Goal: Check status: Check status

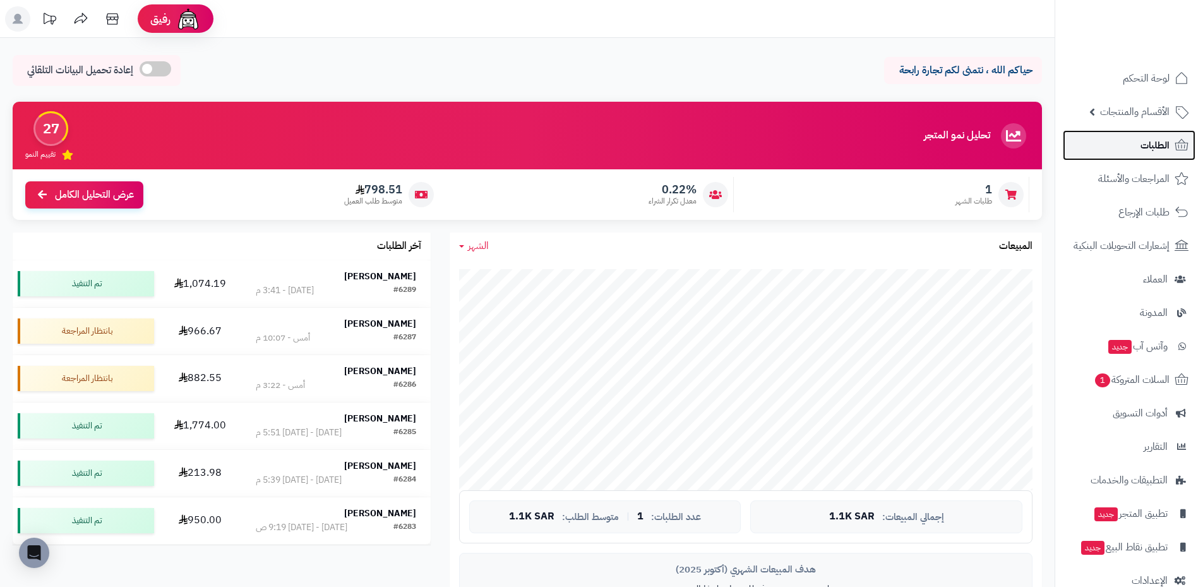
click at [1151, 155] on link "الطلبات" at bounding box center [1129, 145] width 133 height 30
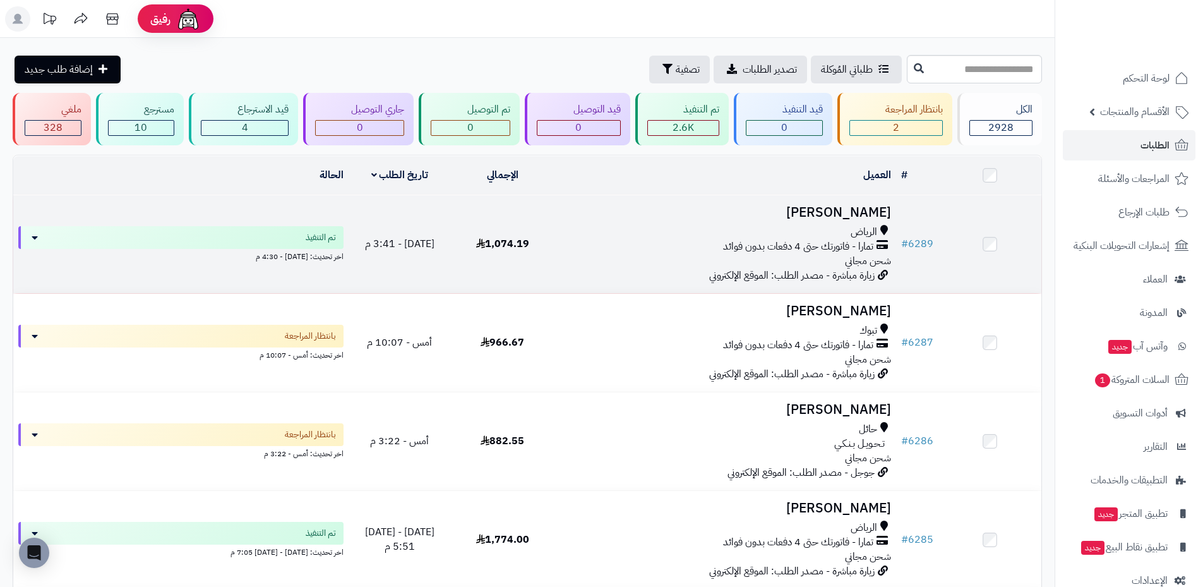
click at [718, 227] on div "الرياض" at bounding box center [725, 232] width 332 height 15
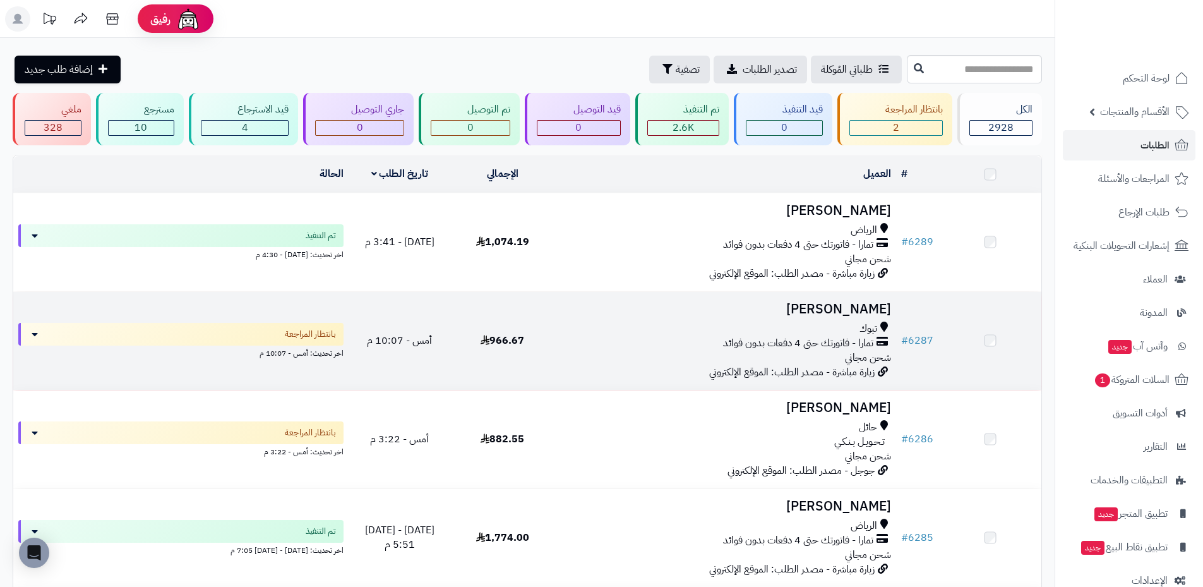
click at [686, 339] on div "تمارا - فاتورتك حتى 4 دفعات بدون فوائد" at bounding box center [725, 343] width 332 height 15
